Goal: Transaction & Acquisition: Download file/media

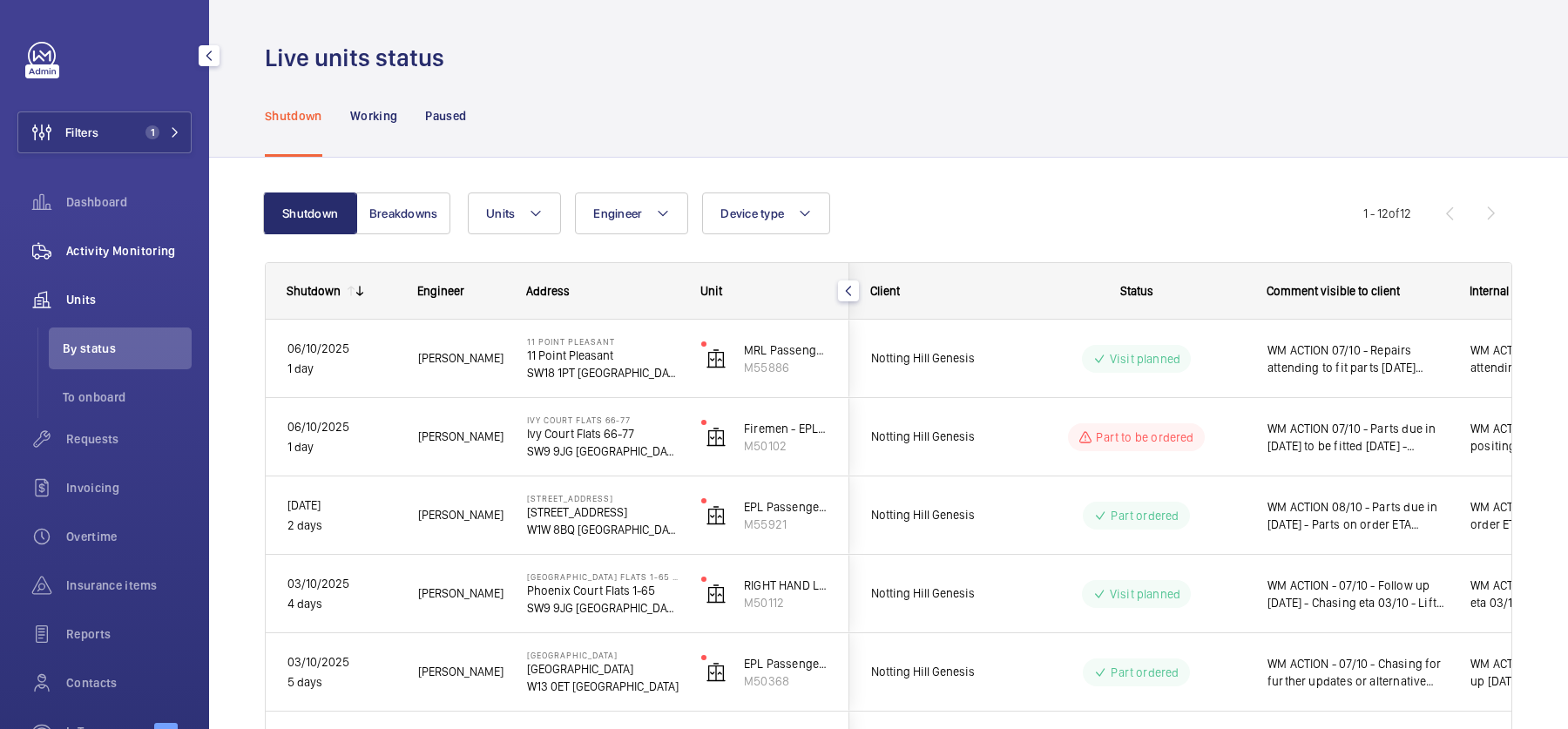
scroll to position [138, 0]
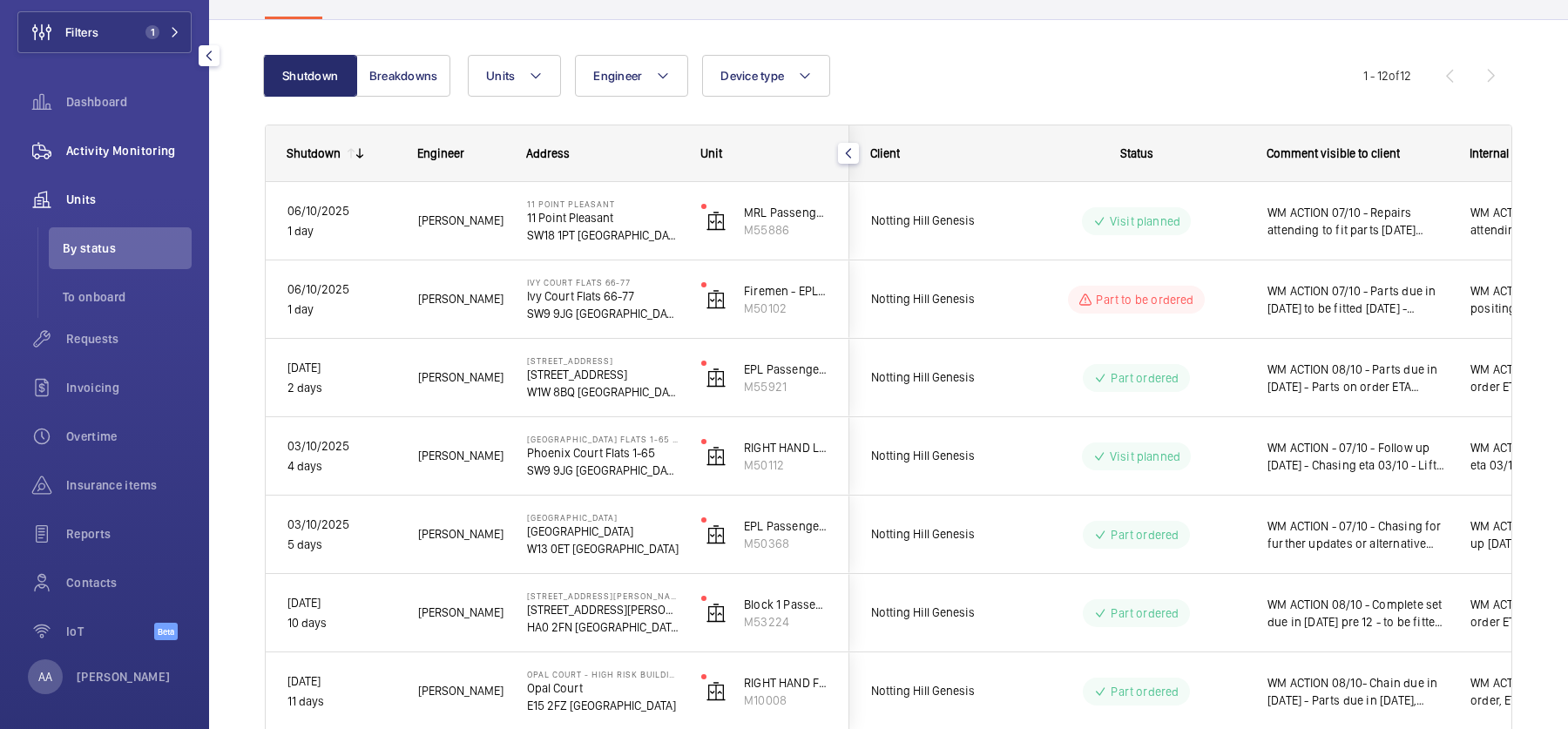
click at [167, 139] on div "Activity Monitoring" at bounding box center [105, 150] width 175 height 41
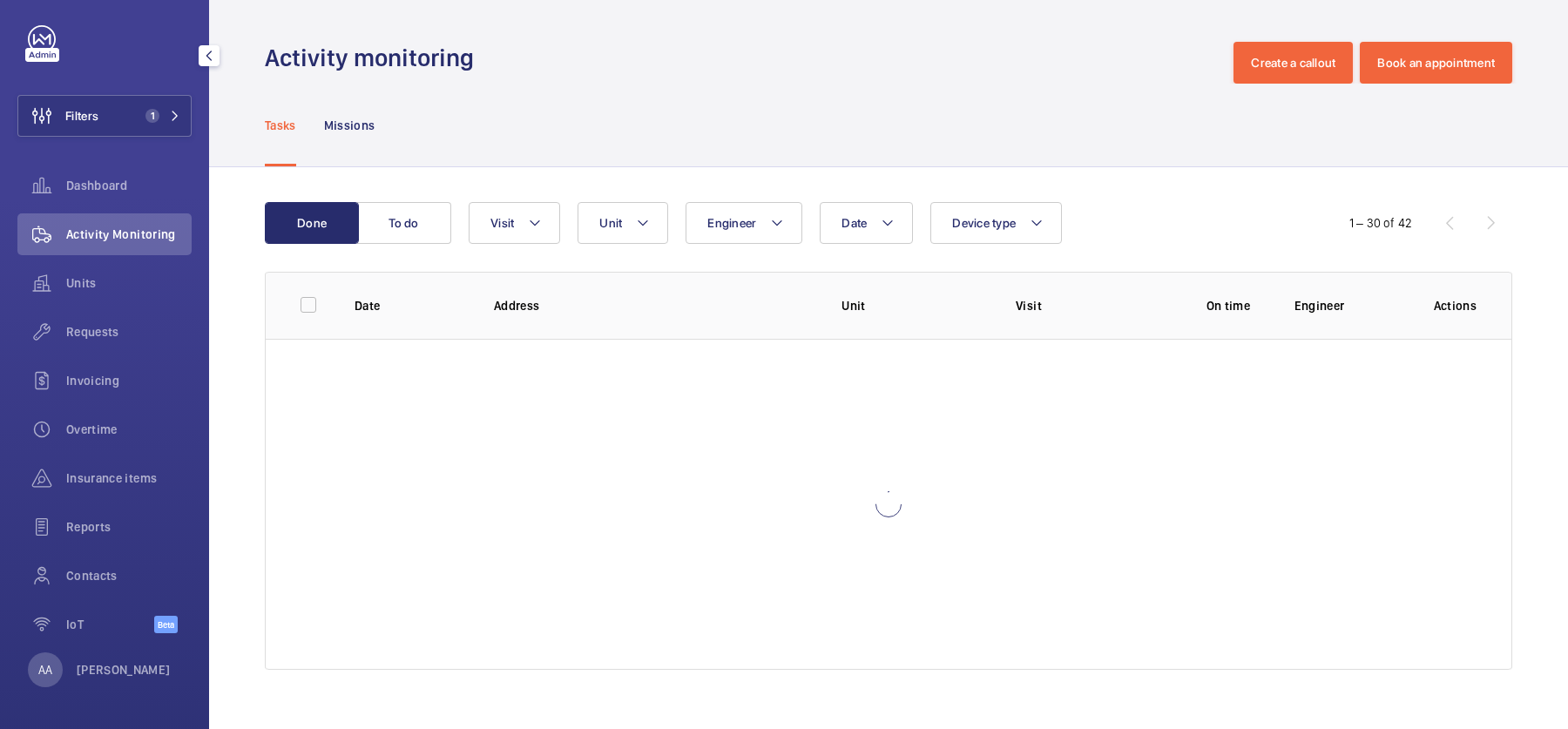
scroll to position [16, 0]
click at [138, 30] on div at bounding box center [110, 41] width 164 height 28
click at [152, 106] on button "Filters 1" at bounding box center [105, 116] width 175 height 41
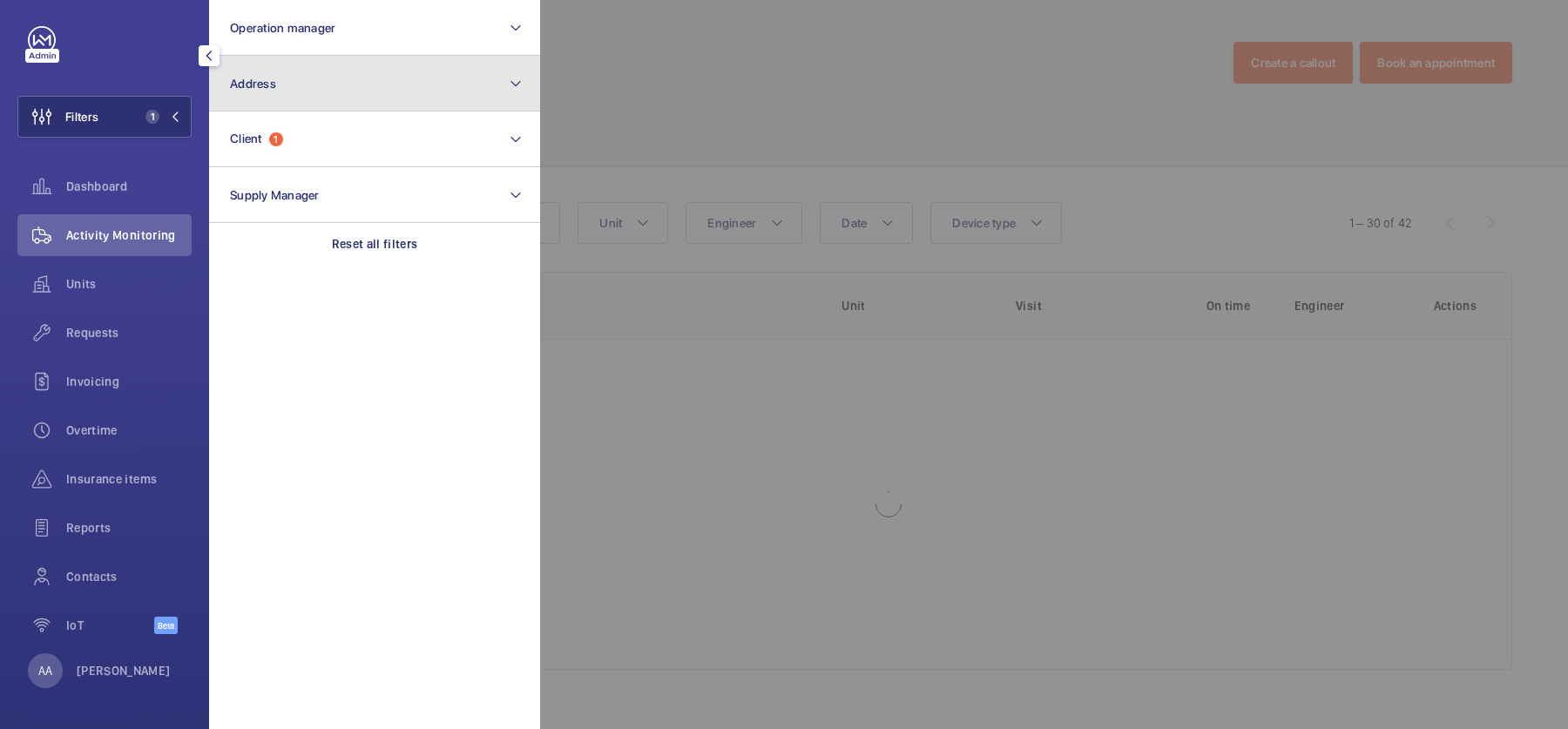
click at [314, 84] on button "Address" at bounding box center [374, 83] width 331 height 56
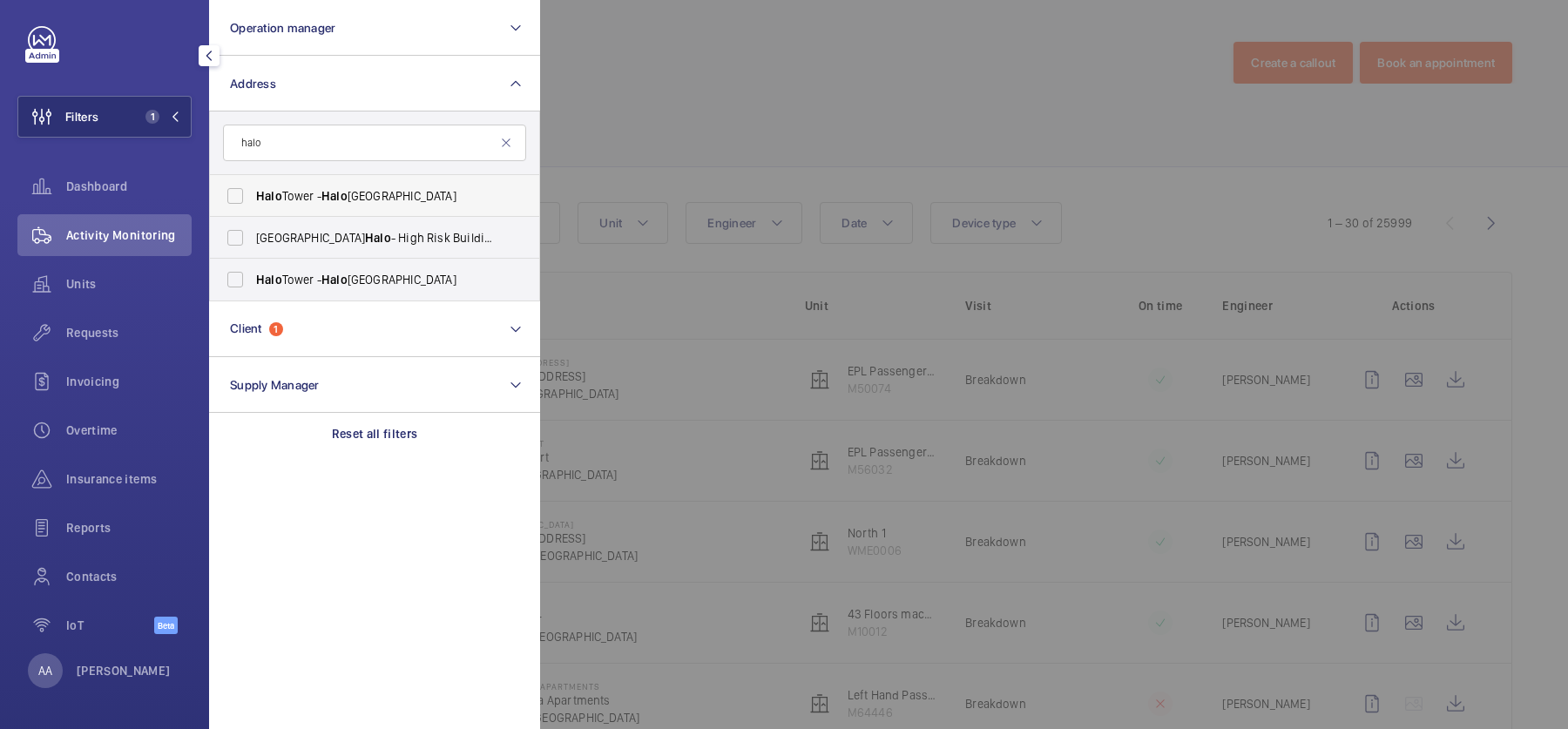
type input "halo"
click at [364, 195] on span "[GEOGRAPHIC_DATA] - [GEOGRAPHIC_DATA]" at bounding box center [376, 196] width 240 height 18
click at [252, 195] on input "[GEOGRAPHIC_DATA] - [GEOGRAPHIC_DATA]" at bounding box center [235, 197] width 35 height 35
checkbox input "true"
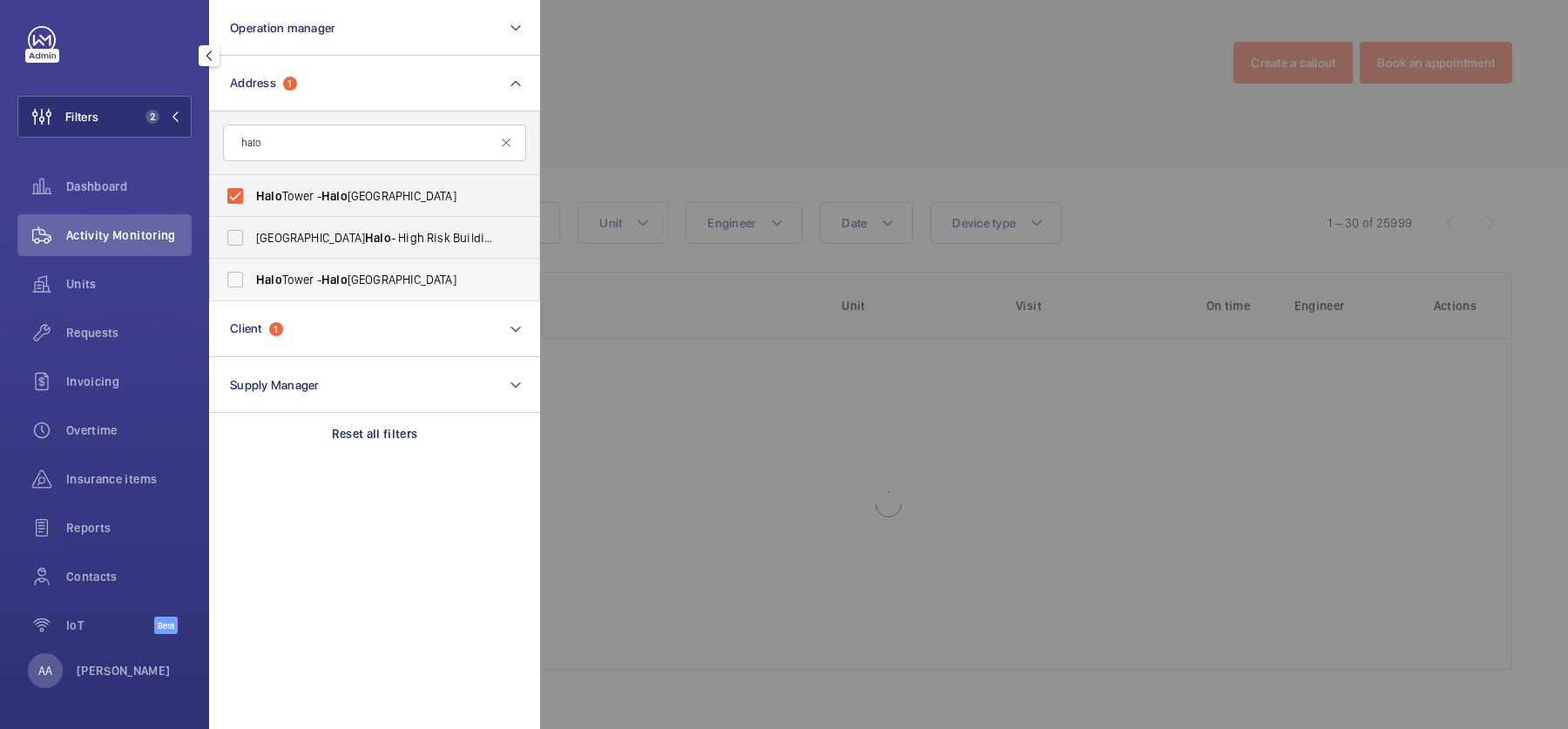
click at [379, 286] on span "[GEOGRAPHIC_DATA] - [GEOGRAPHIC_DATA]" at bounding box center [376, 279] width 240 height 18
click at [252, 286] on input "[GEOGRAPHIC_DATA] - [GEOGRAPHIC_DATA]" at bounding box center [235, 279] width 35 height 35
checkbox input "true"
click at [850, 100] on div at bounding box center [1325, 364] width 1568 height 729
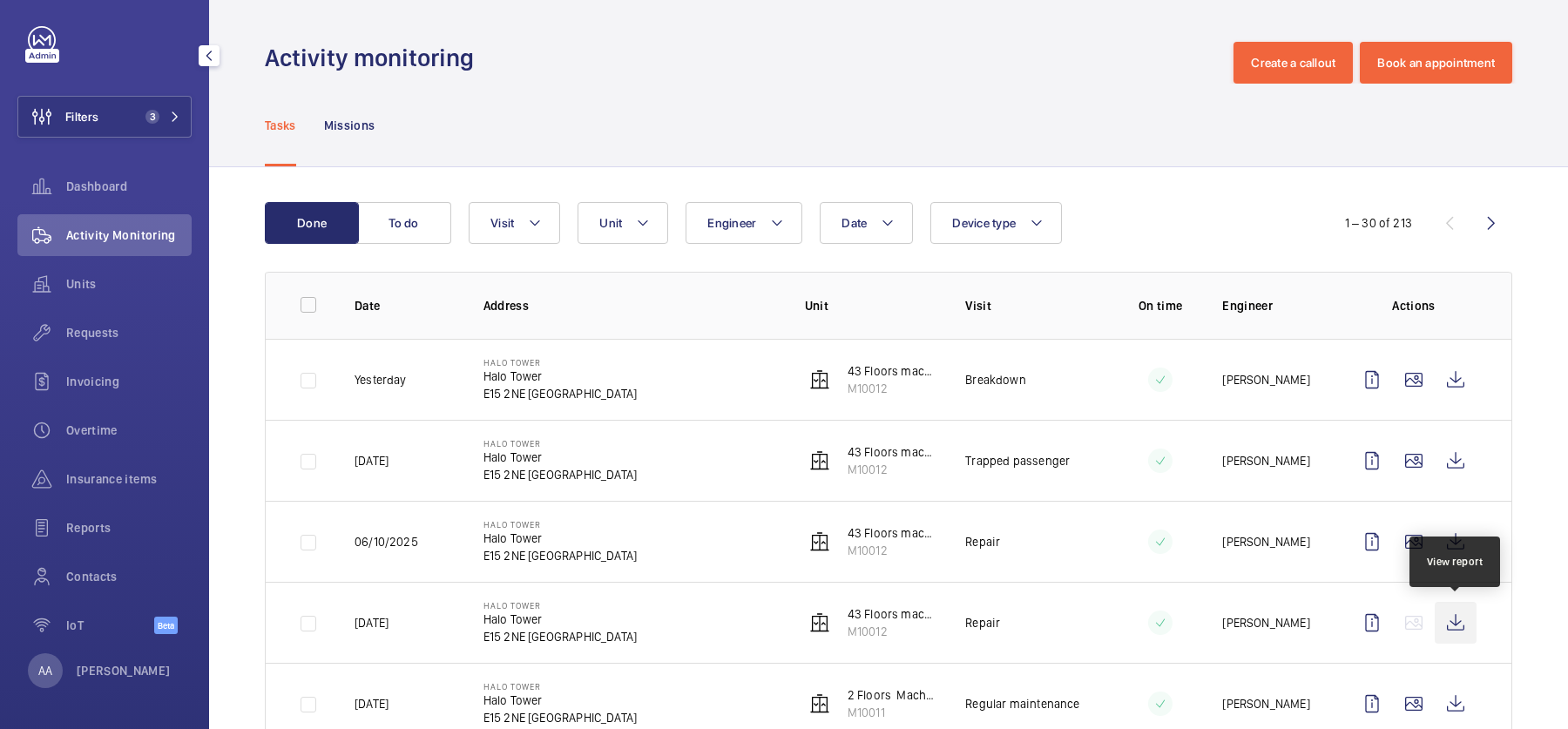
click at [1457, 617] on wm-front-icon-button at bounding box center [1455, 622] width 41 height 41
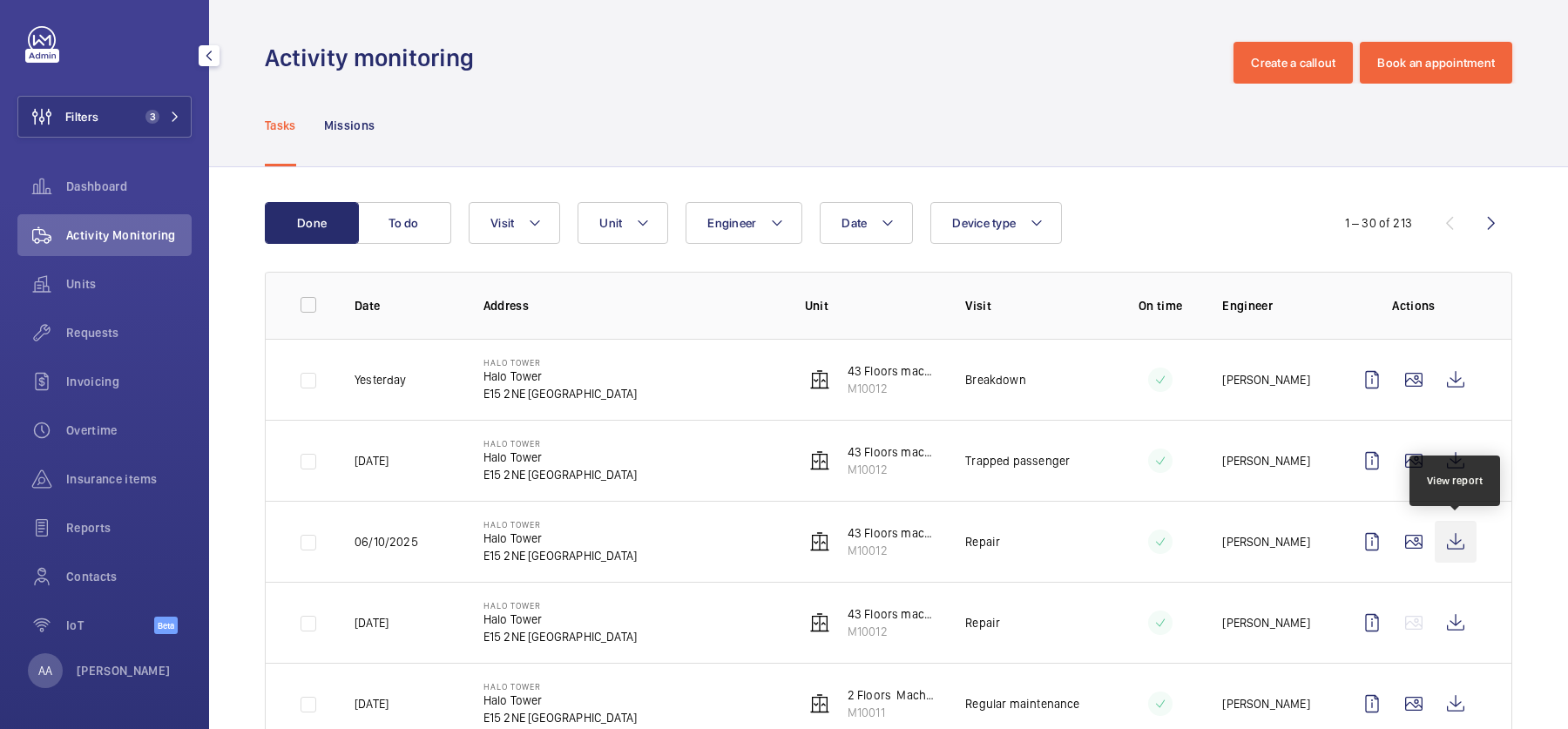
click at [1443, 527] on wm-front-icon-button at bounding box center [1455, 541] width 41 height 41
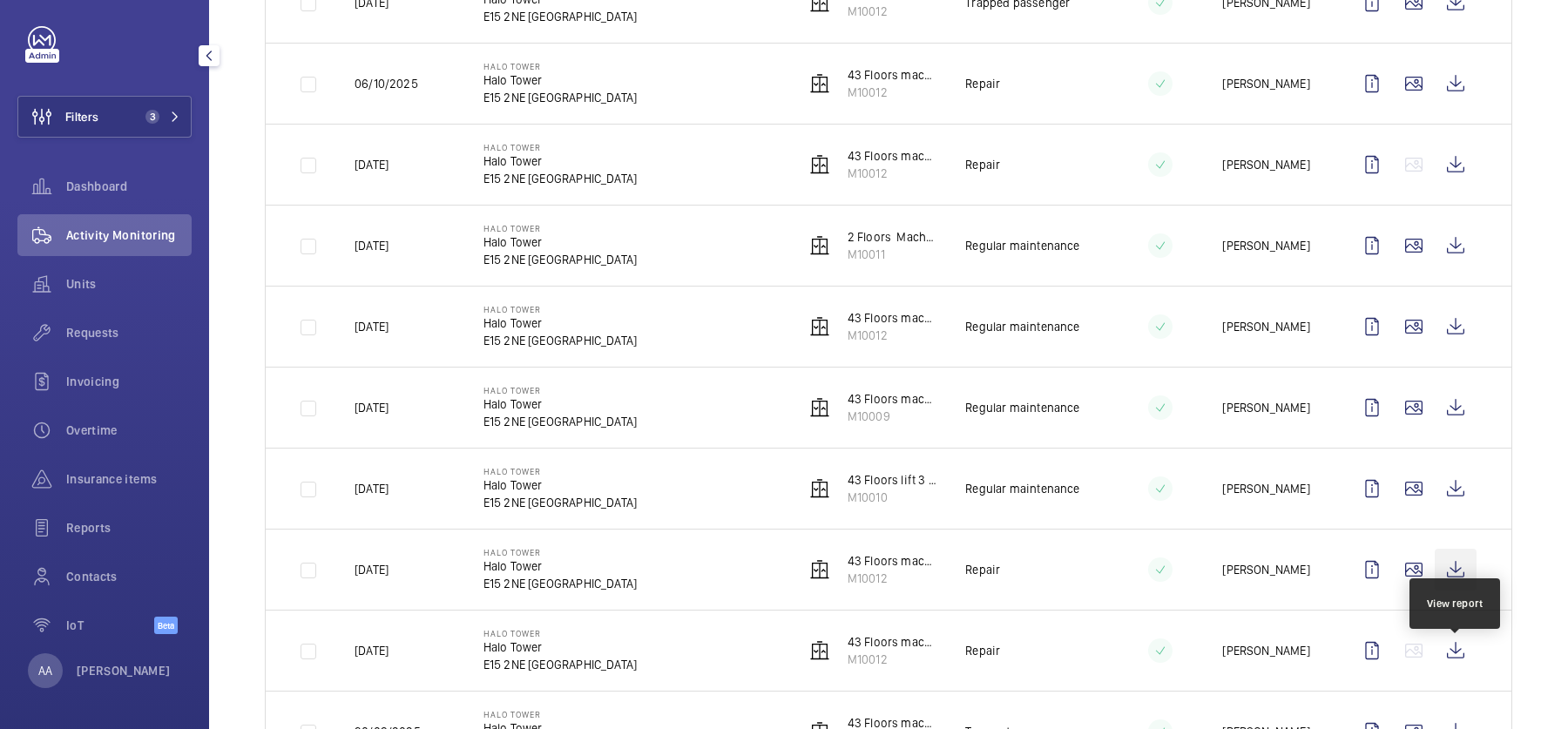
scroll to position [462, 0]
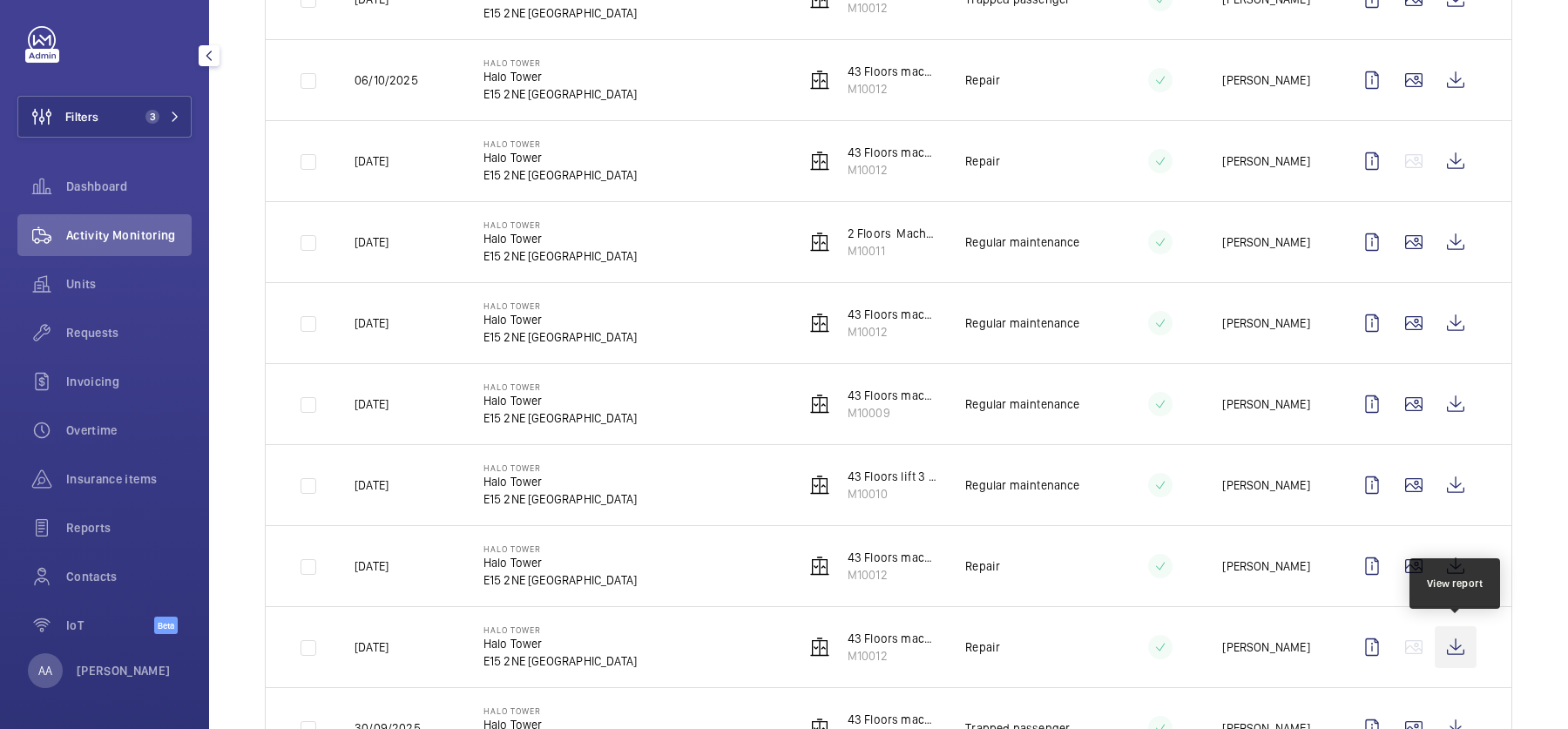
click at [1467, 649] on wm-front-icon-button at bounding box center [1455, 646] width 41 height 41
